Goal: Complete application form

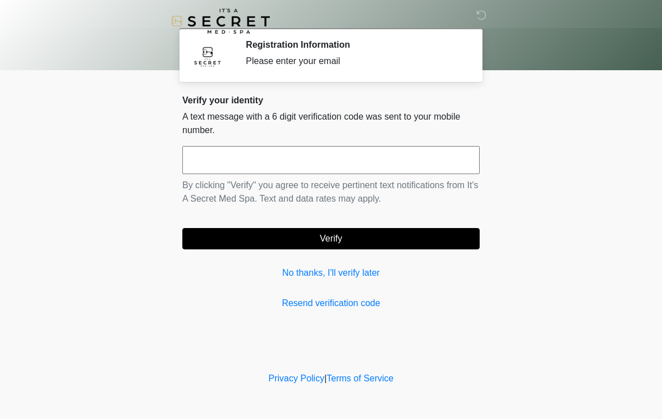
click at [271, 162] on input "text" at bounding box center [330, 160] width 297 height 28
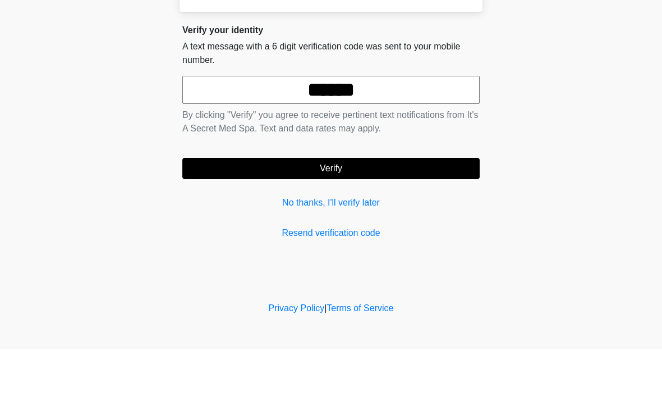
type input "******"
click at [326, 228] on button "Verify" at bounding box center [330, 238] width 297 height 21
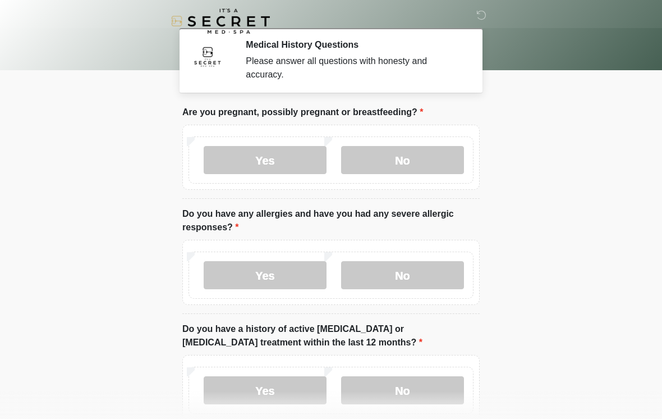
click at [395, 149] on label "No" at bounding box center [402, 160] width 123 height 28
click at [274, 272] on label "Yes" at bounding box center [265, 275] width 123 height 28
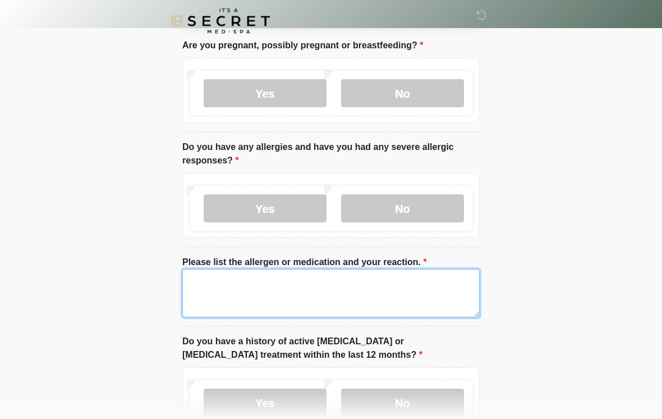
click at [313, 294] on textarea "Please list the allergen or medication and your reaction." at bounding box center [330, 293] width 297 height 48
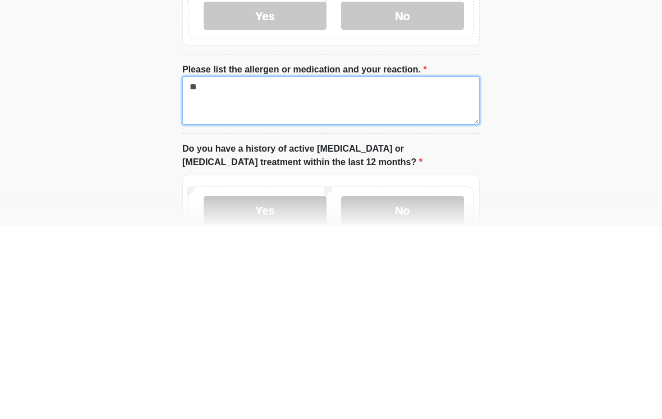
type textarea "*"
click at [313, 269] on textarea "**********" at bounding box center [330, 293] width 297 height 48
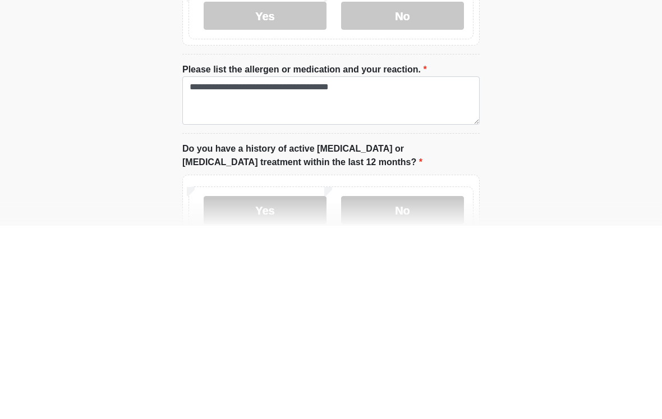
scroll to position [260, 0]
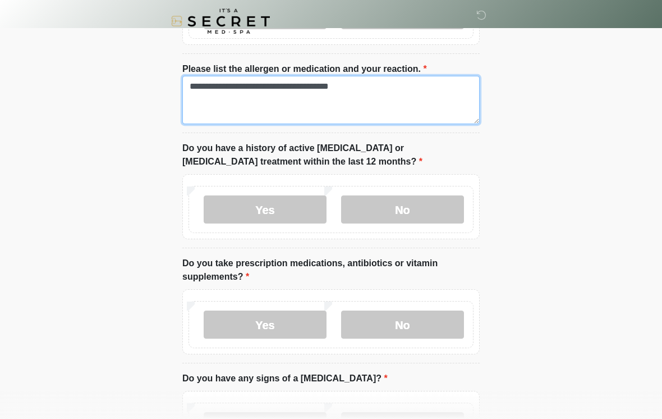
type textarea "**********"
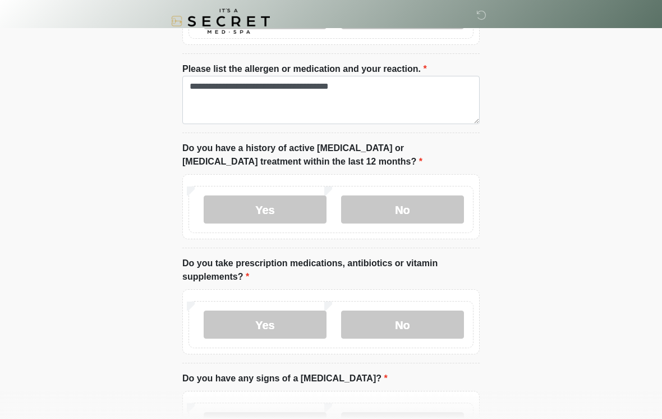
click at [379, 204] on label "No" at bounding box center [402, 209] width 123 height 28
click at [252, 316] on label "Yes" at bounding box center [265, 324] width 123 height 28
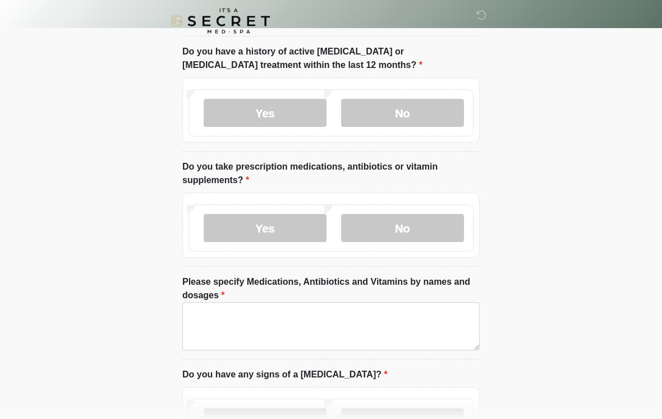
scroll to position [356, 0]
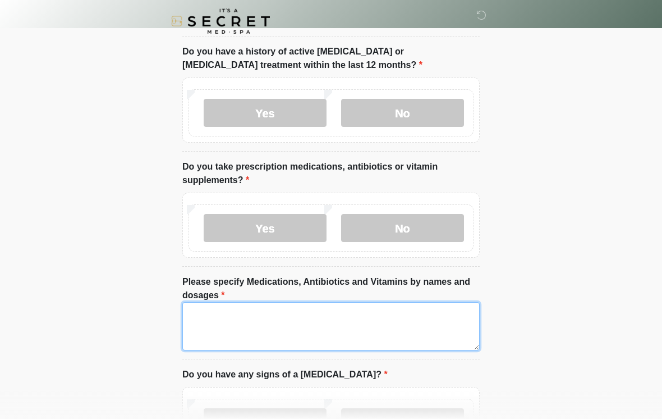
click at [255, 307] on textarea "Please specify Medications, Antibiotics and Vitamins by names and dosages" at bounding box center [330, 326] width 297 height 48
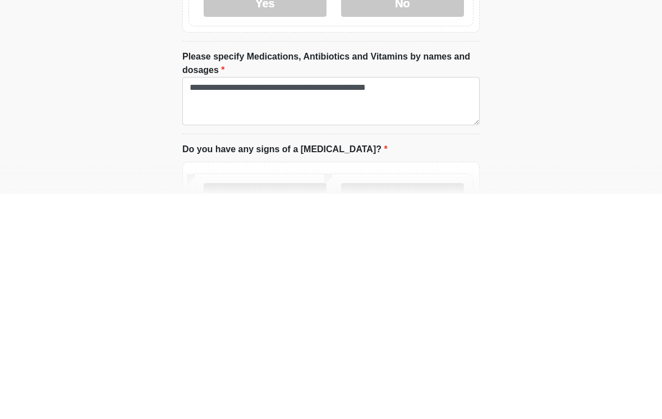
scroll to position [582, 0]
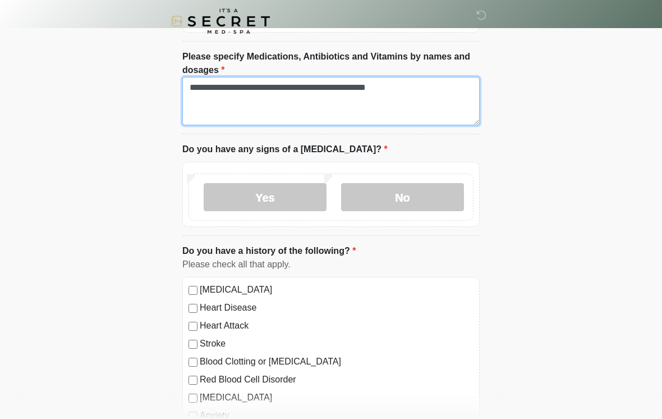
type textarea "**********"
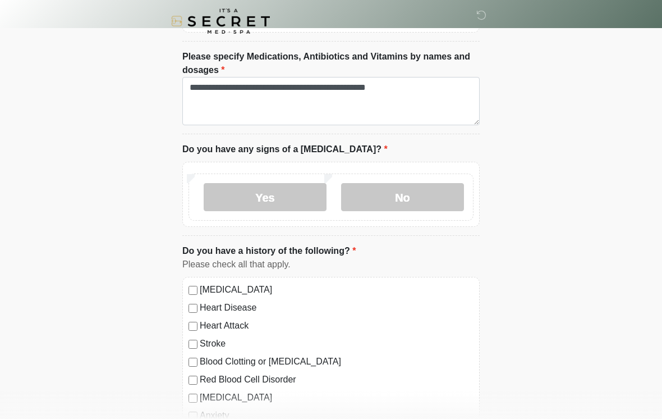
click at [425, 187] on label "No" at bounding box center [402, 197] width 123 height 28
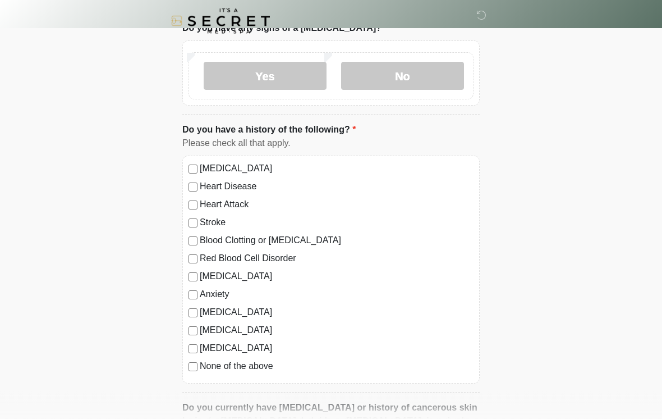
scroll to position [704, 0]
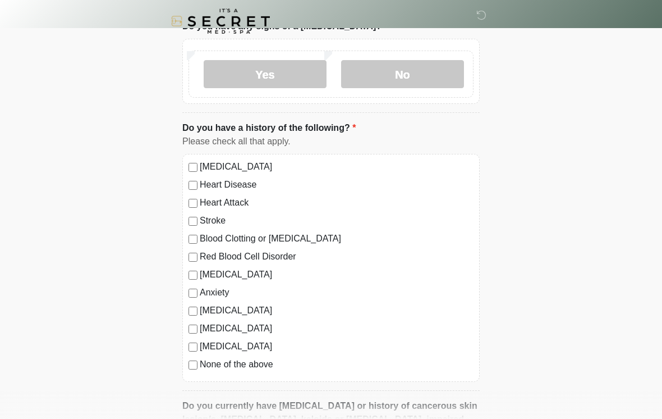
click at [259, 363] on label "None of the above" at bounding box center [337, 364] width 274 height 13
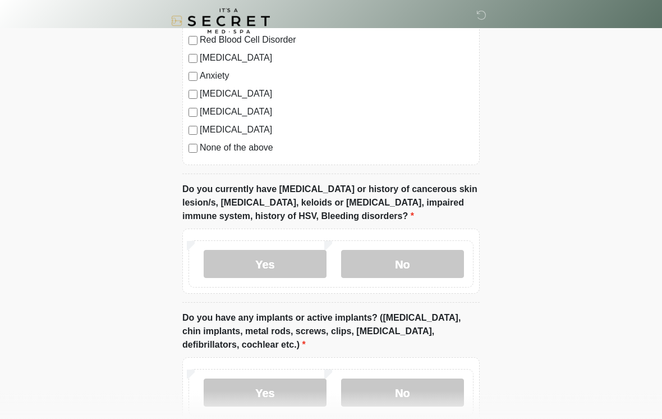
click at [429, 260] on label "No" at bounding box center [402, 264] width 123 height 28
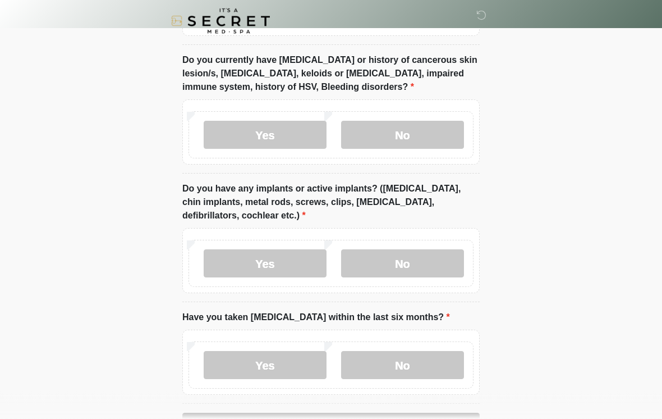
click at [419, 254] on label "No" at bounding box center [402, 264] width 123 height 28
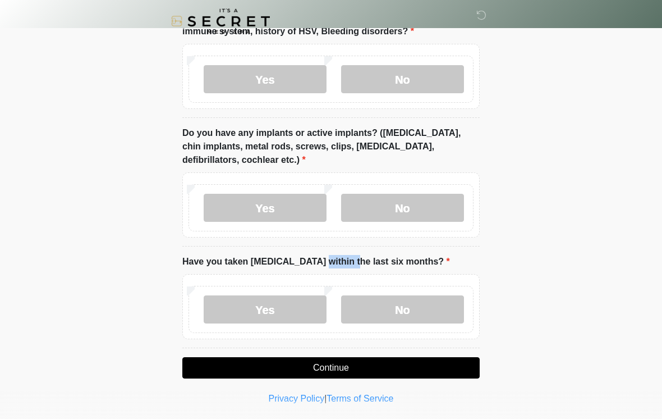
scroll to position [1105, 0]
click at [406, 304] on label "No" at bounding box center [402, 310] width 123 height 28
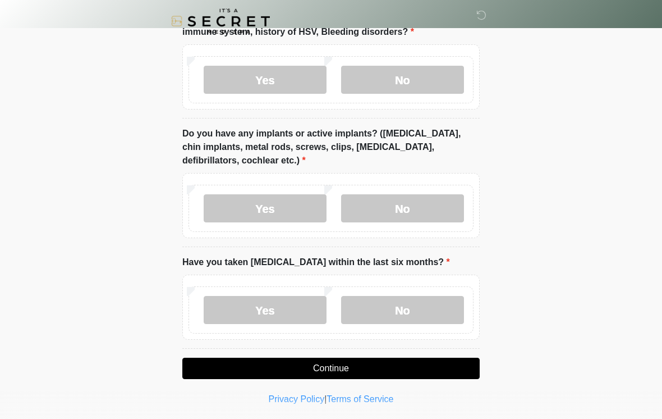
click at [409, 364] on button "Continue" at bounding box center [330, 368] width 297 height 21
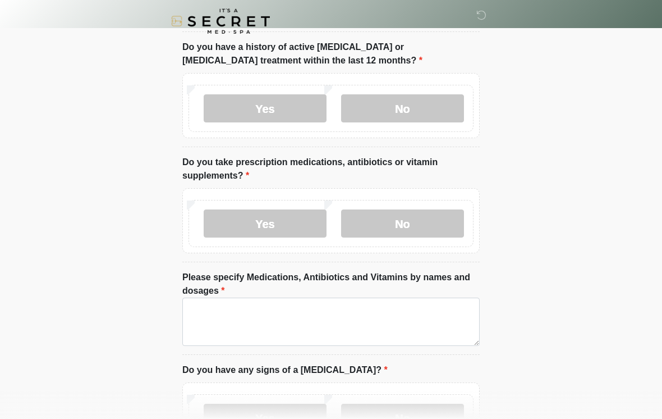
scroll to position [0, 0]
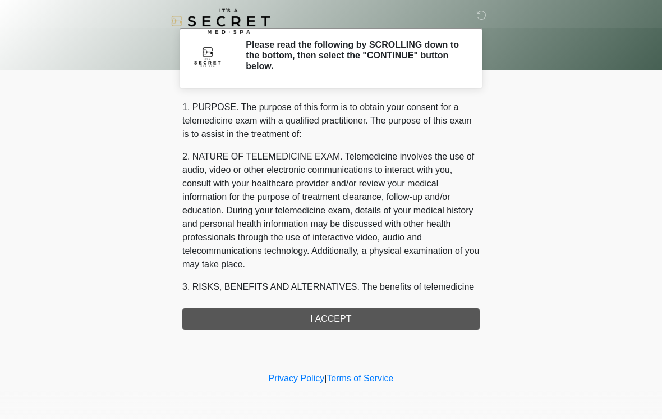
click at [399, 307] on div "1. PURPOSE. The purpose of this form is to obtain your consent for a telemedici…" at bounding box center [330, 214] width 297 height 229
click at [381, 314] on div "1. PURPOSE. The purpose of this form is to obtain your consent for a telemedici…" at bounding box center [330, 214] width 297 height 229
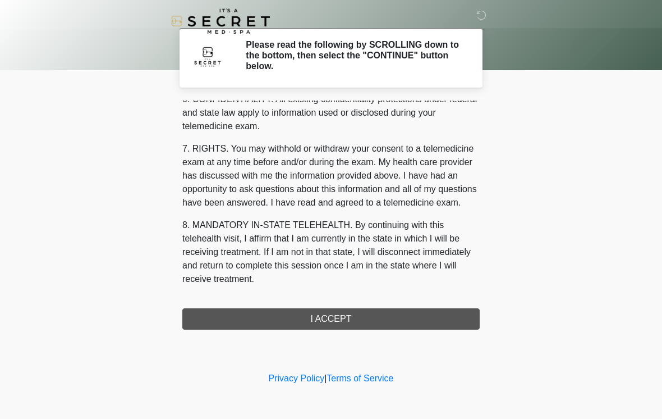
scroll to position [457, 0]
click at [326, 317] on button "I ACCEPT" at bounding box center [330, 318] width 297 height 21
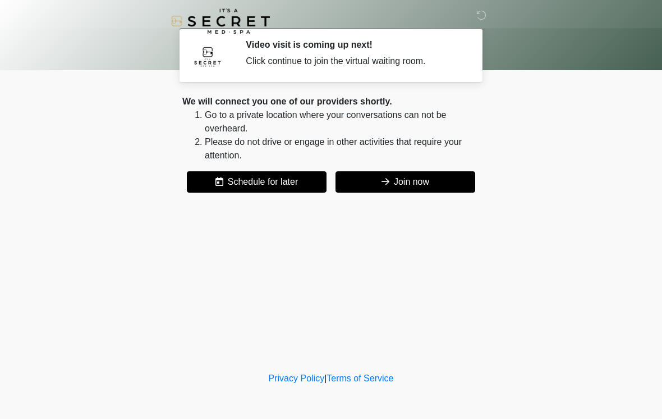
click at [405, 176] on button "Join now" at bounding box center [406, 181] width 140 height 21
